Goal: Transaction & Acquisition: Purchase product/service

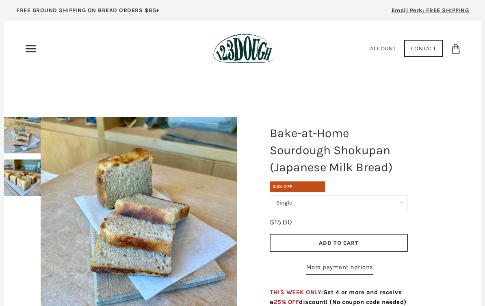
click at [33, 55] on div "Home 3 Ingredients Our Bread Subscribe & Save SOURDOUGH NOODLES Shop ALL Bread" at bounding box center [242, 48] width 436 height 30
click at [32, 51] on icon "Primary" at bounding box center [30, 48] width 13 height 13
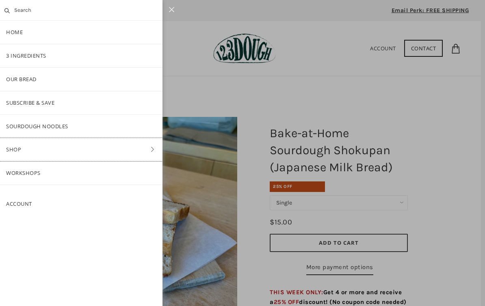
click at [78, 144] on link "Shop" at bounding box center [81, 149] width 162 height 23
click at [95, 102] on link "Bread" at bounding box center [81, 102] width 162 height 23
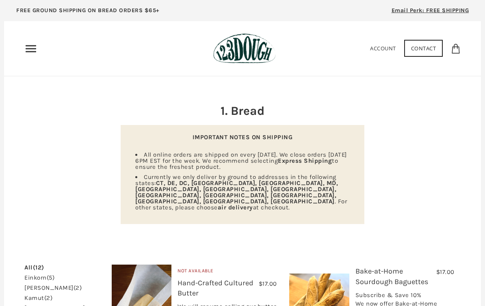
click at [28, 41] on div "Home 3 Ingredients Our Bread Subscribe & Save SOURDOUGH NOODLES Shop ALL Bread" at bounding box center [242, 48] width 436 height 30
click at [30, 36] on div "Home 3 Ingredients Our Bread Subscribe & Save SOURDOUGH NOODLES Shop ALL Bread" at bounding box center [242, 48] width 436 height 30
click at [30, 46] on icon "Primary" at bounding box center [30, 48] width 13 height 13
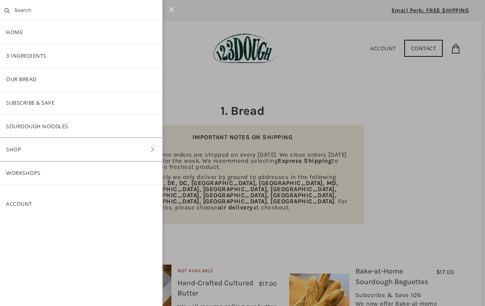
click at [84, 146] on link "Shop" at bounding box center [81, 149] width 162 height 23
click at [76, 166] on link "Bake-at-Home" at bounding box center [81, 173] width 162 height 23
